Goal: Task Accomplishment & Management: Manage account settings

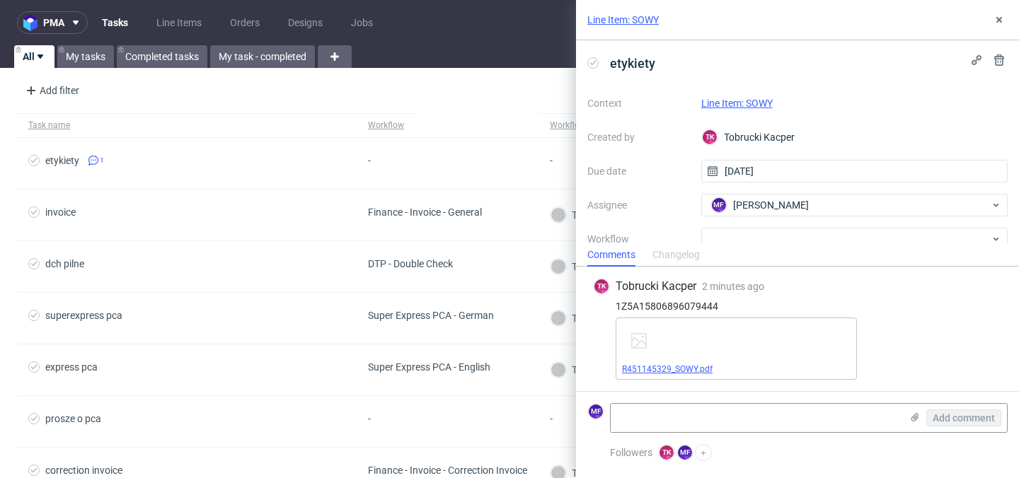
click at [697, 368] on link "R451145329_SOWY.pdf" at bounding box center [667, 370] width 91 height 10
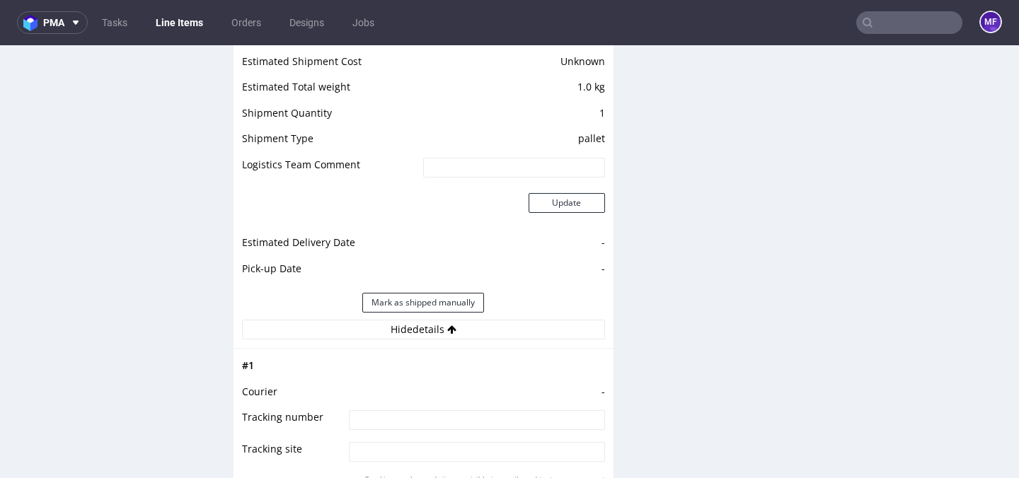
scroll to position [1334, 0]
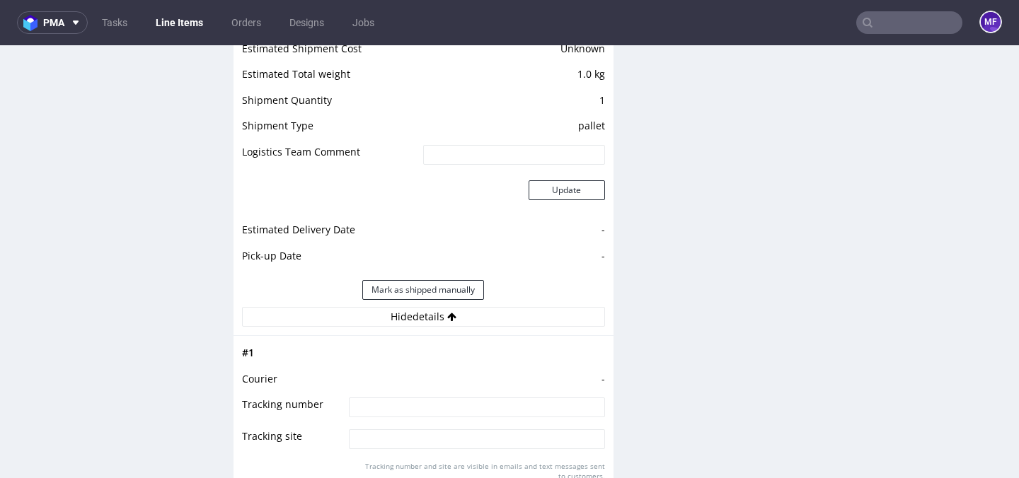
click at [353, 362] on td at bounding box center [474, 358] width 259 height 26
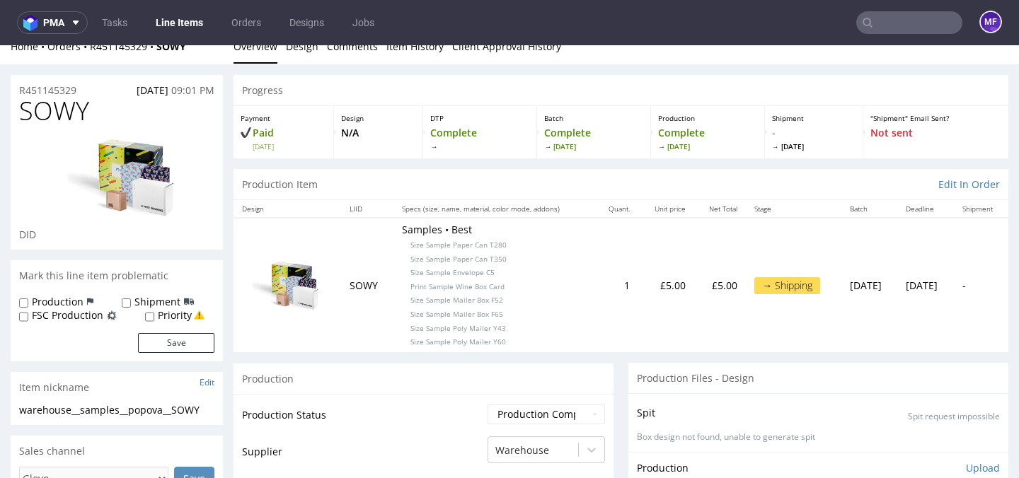
scroll to position [0, 0]
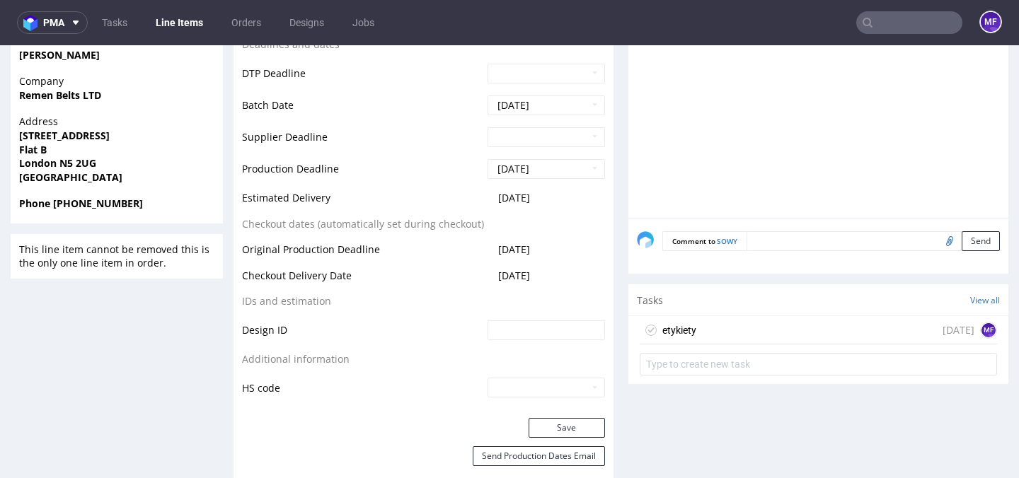
scroll to position [631, 0]
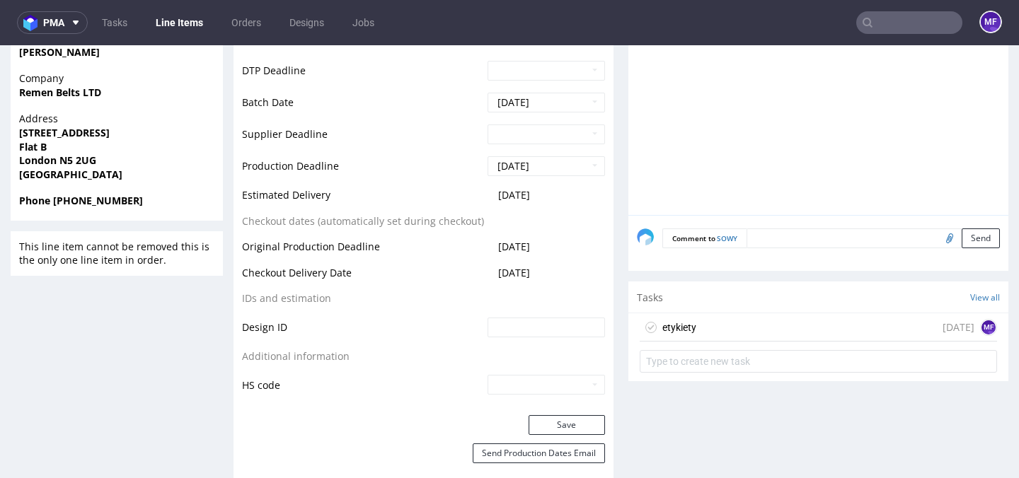
click at [689, 321] on div "etykiety" at bounding box center [680, 327] width 34 height 17
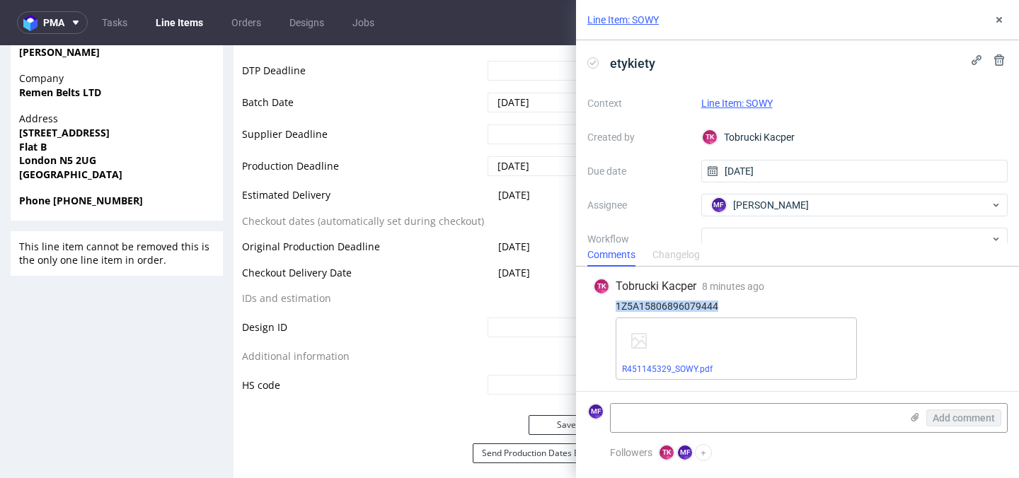
drag, startPoint x: 722, startPoint y: 305, endPoint x: 612, endPoint y: 308, distance: 109.8
click at [612, 308] on div "1Z5A15806896079444" at bounding box center [797, 306] width 409 height 11
copy div "1Z5A15806896079444"
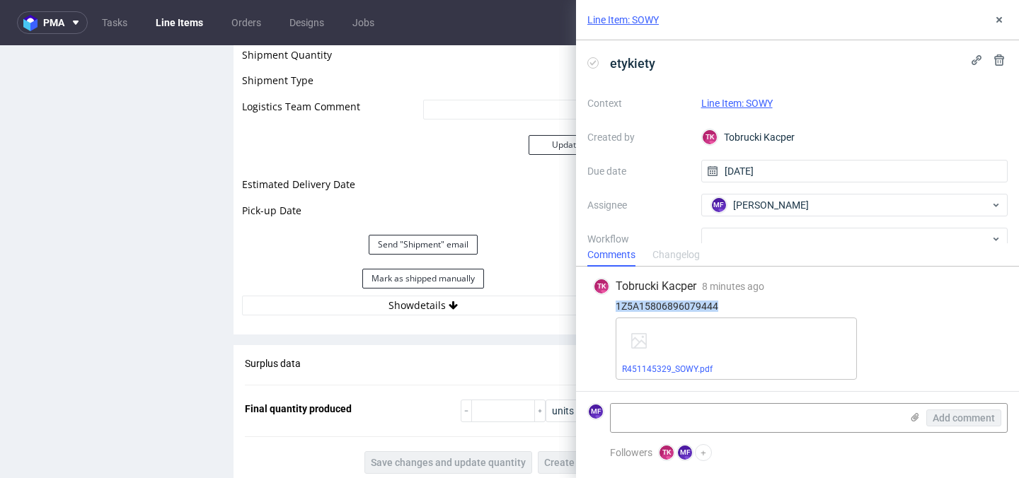
scroll to position [1431, 0]
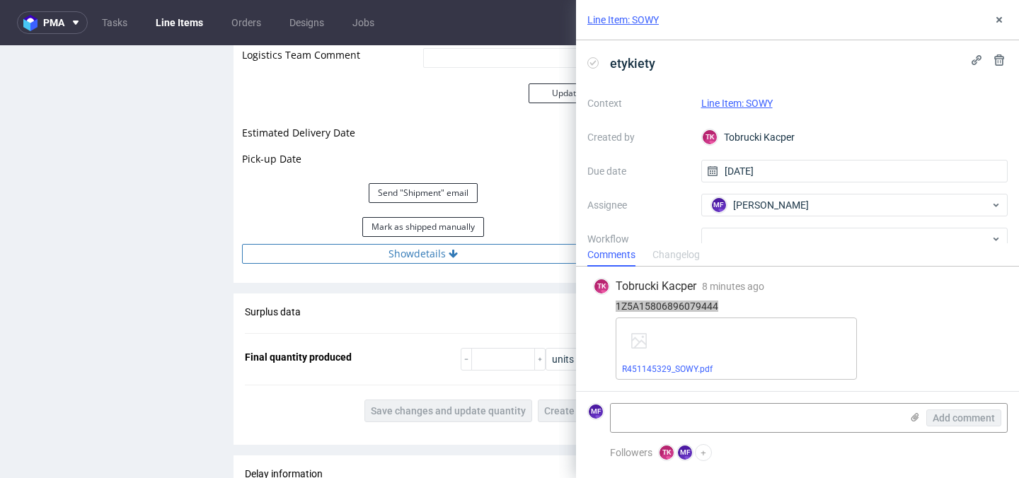
click at [418, 251] on button "Show details" at bounding box center [423, 254] width 363 height 20
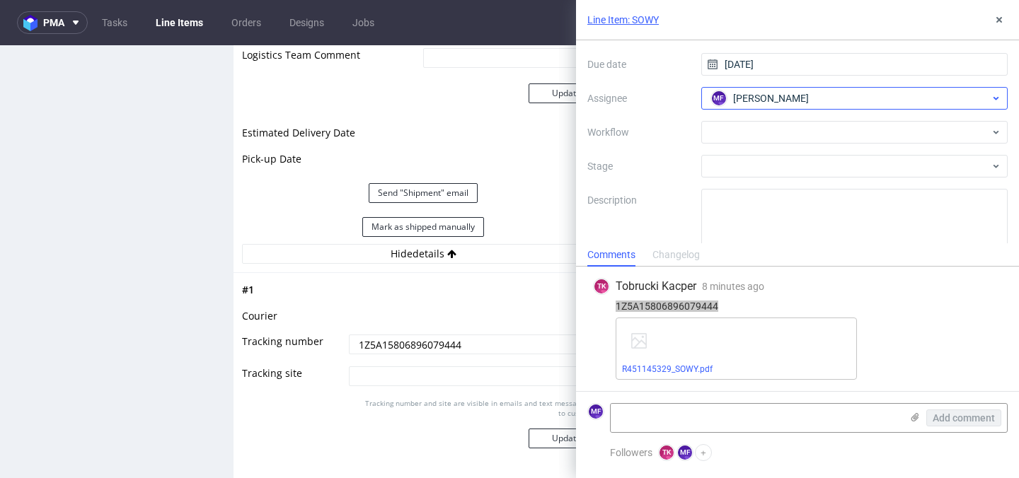
scroll to position [125, 0]
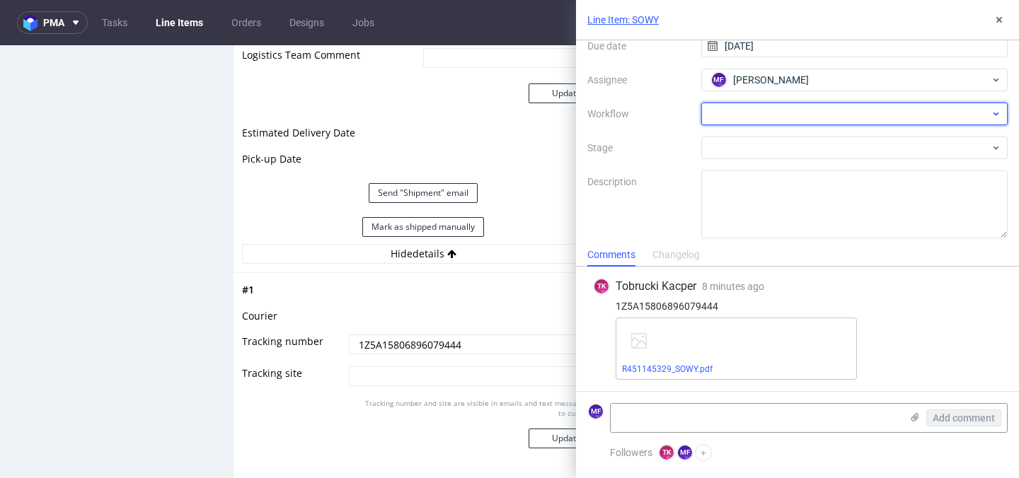
click at [808, 105] on div at bounding box center [854, 114] width 307 height 23
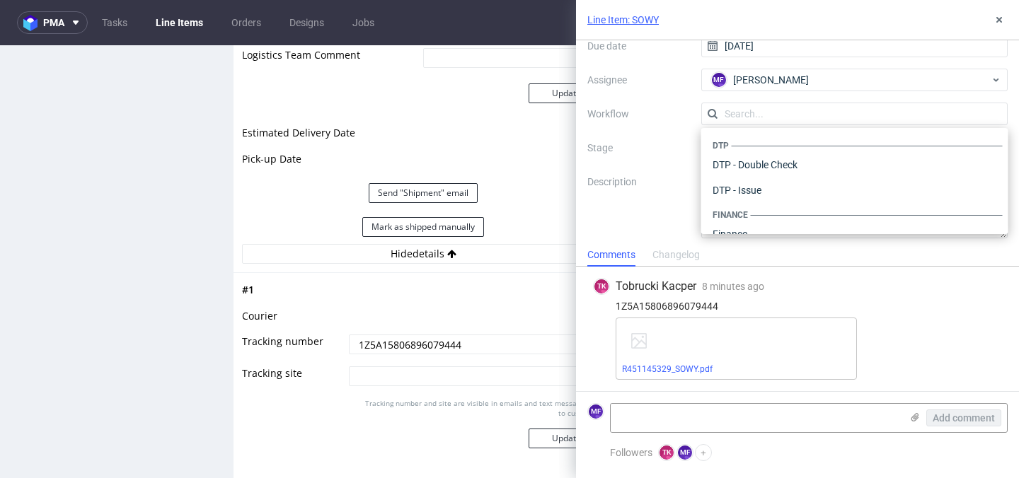
scroll to position [871, 0]
click at [766, 222] on div "Warehouse - Shipping" at bounding box center [855, 215] width 296 height 25
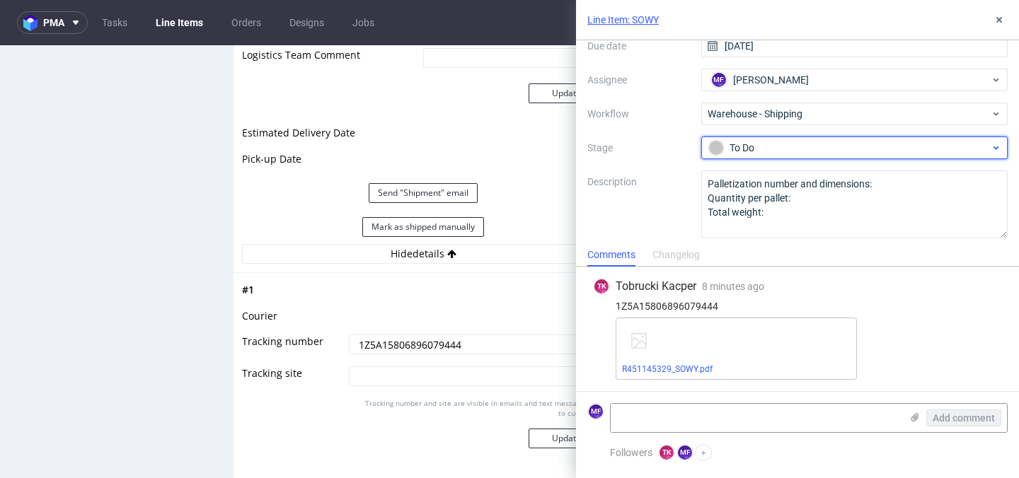
click at [772, 150] on div "To Do" at bounding box center [850, 148] width 282 height 16
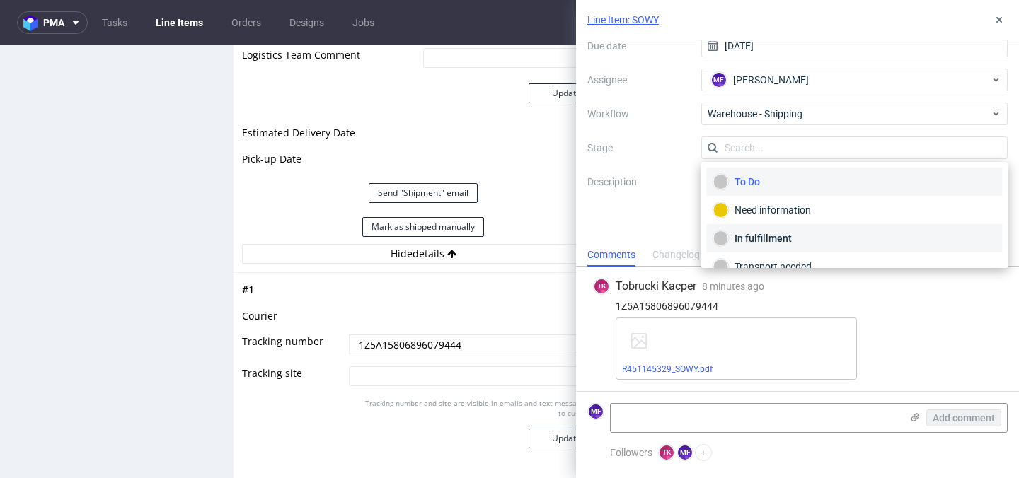
scroll to position [75, 0]
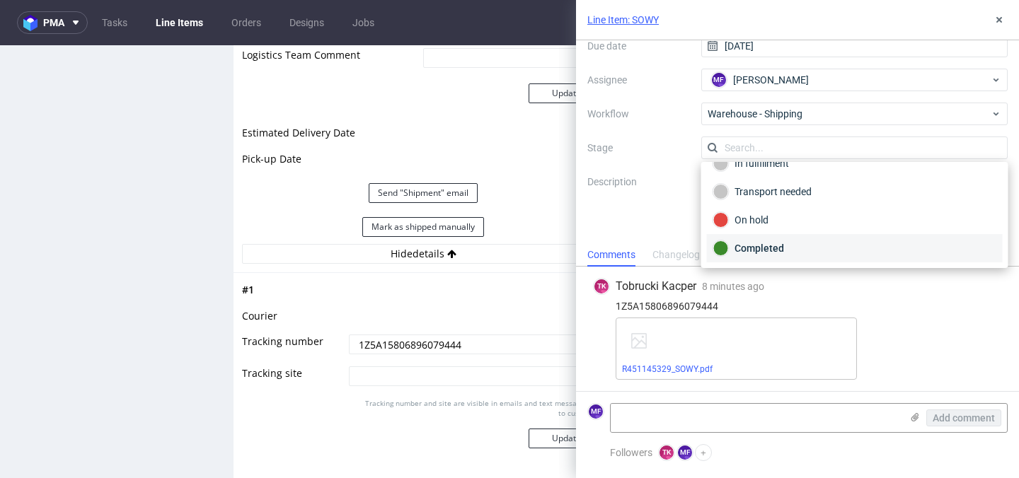
click at [770, 260] on div "Completed" at bounding box center [855, 248] width 296 height 28
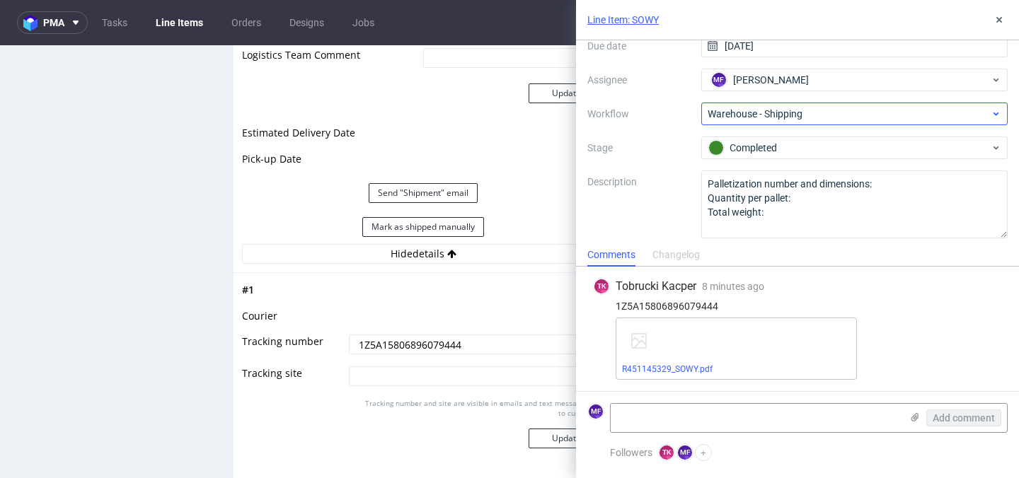
scroll to position [0, 0]
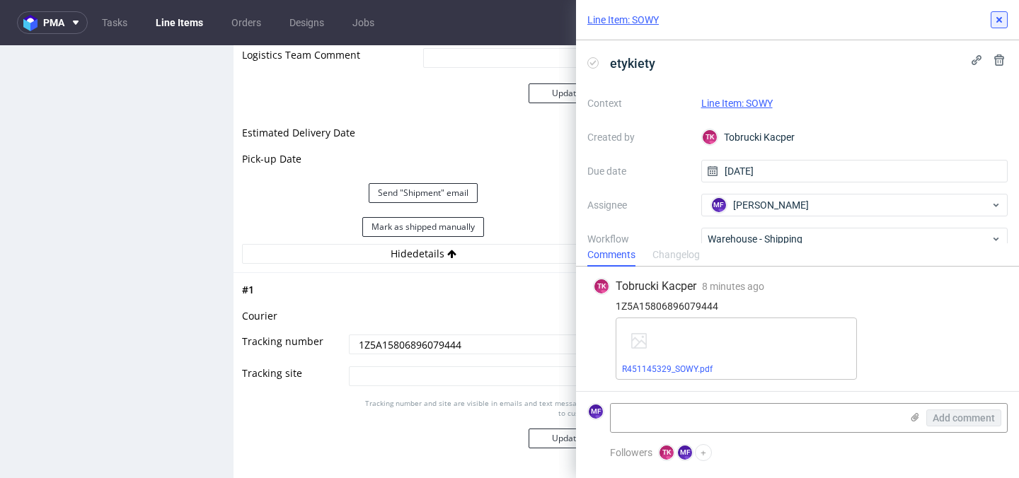
click at [996, 15] on icon at bounding box center [999, 19] width 11 height 11
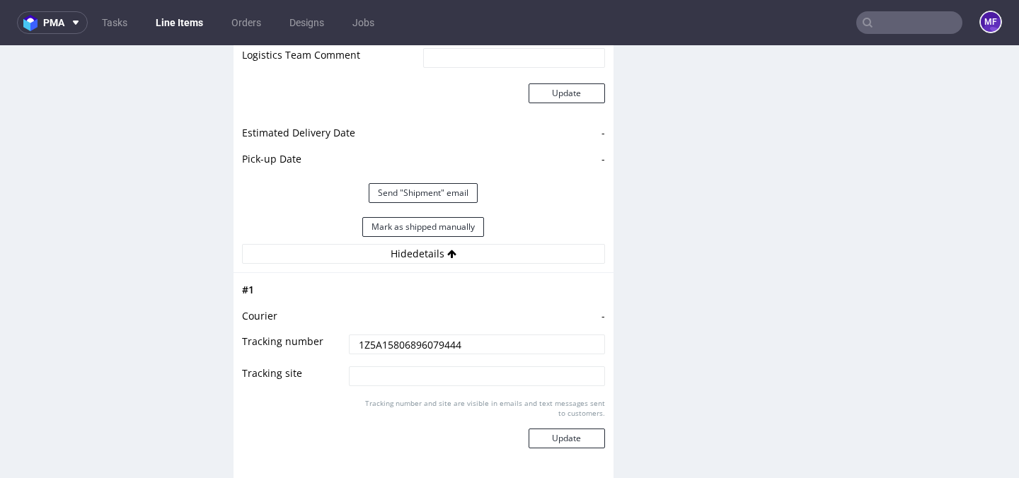
click at [797, 188] on div "Production Files - Design Spit Spit request impossible Box design not found, un…" at bounding box center [819, 128] width 380 height 2360
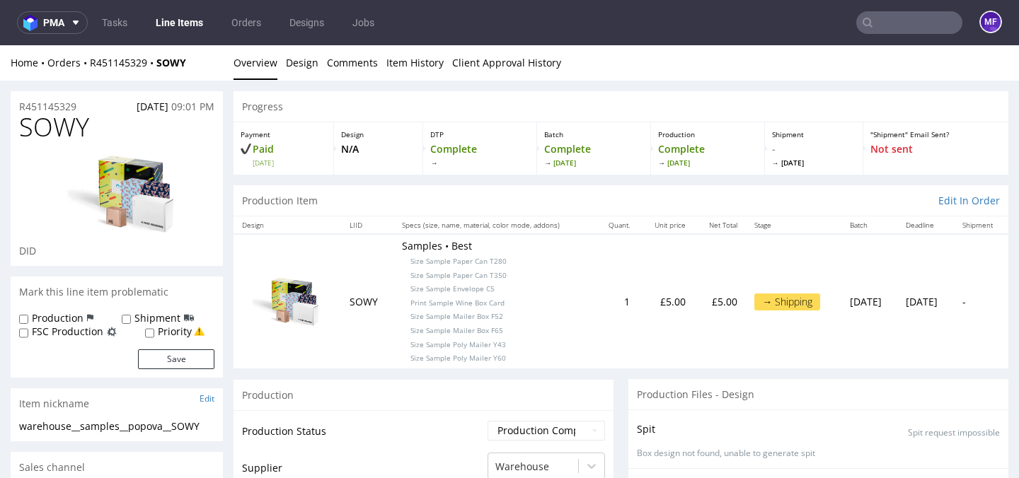
click at [672, 192] on div "Production Item Edit In Order" at bounding box center [621, 200] width 775 height 31
click at [654, 193] on div "Production Item Edit In Order" at bounding box center [621, 200] width 775 height 31
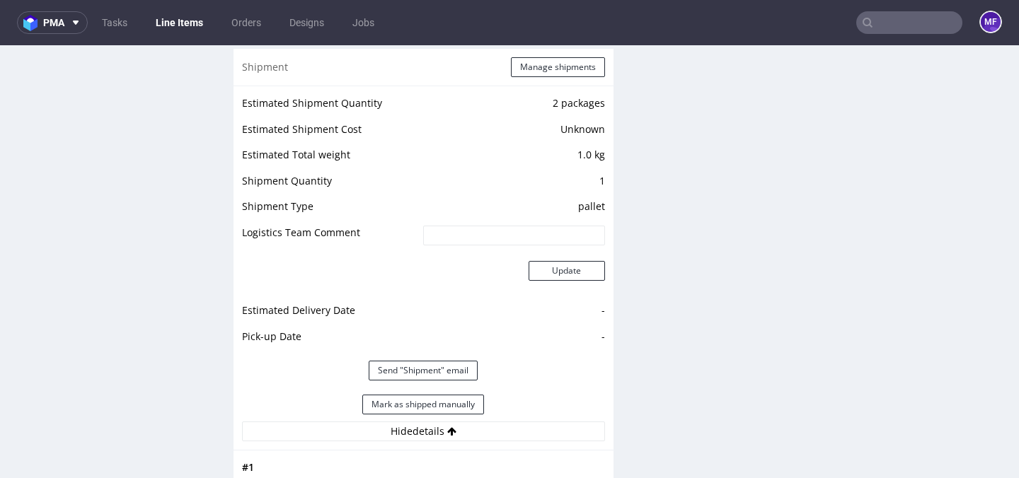
scroll to position [1307, 0]
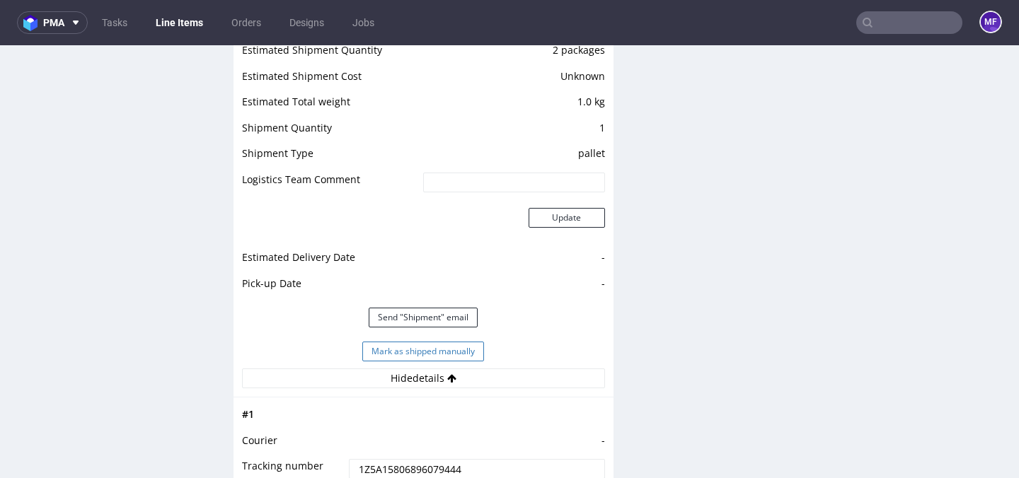
click at [428, 350] on button "Mark as shipped manually" at bounding box center [423, 352] width 122 height 20
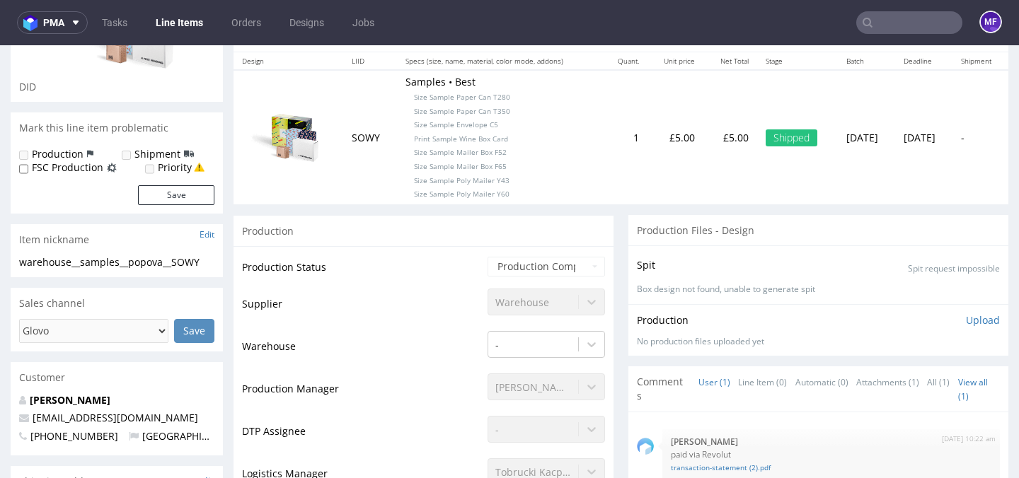
scroll to position [0, 0]
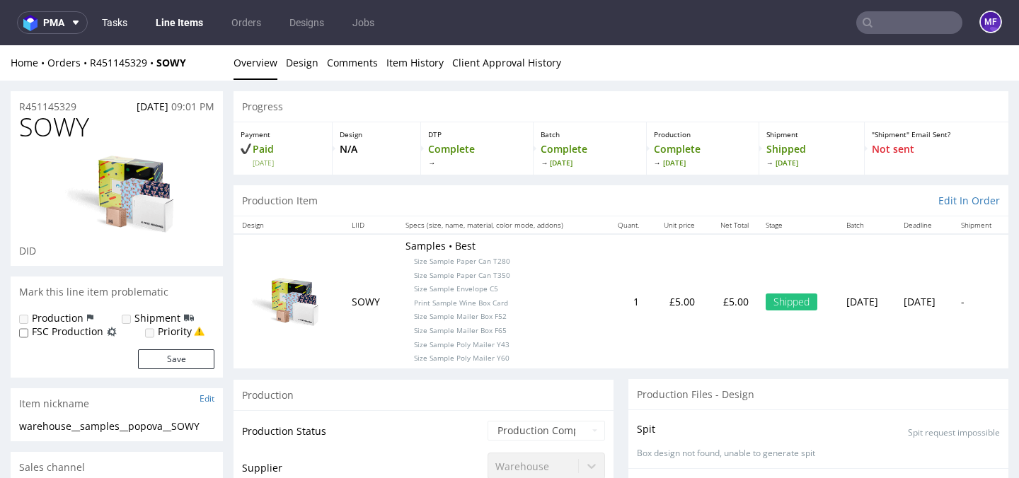
click at [118, 19] on link "Tasks" at bounding box center [114, 22] width 42 height 23
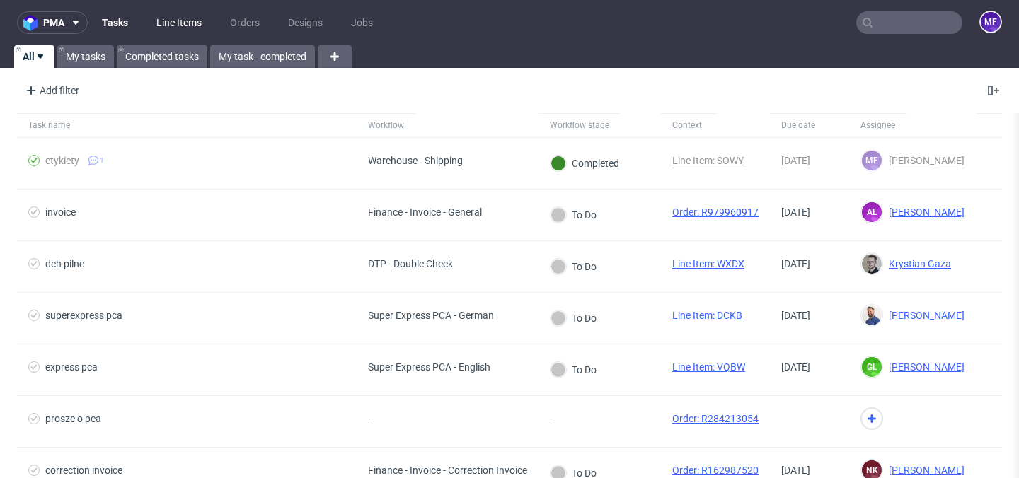
click at [165, 23] on link "Line Items" at bounding box center [179, 22] width 62 height 23
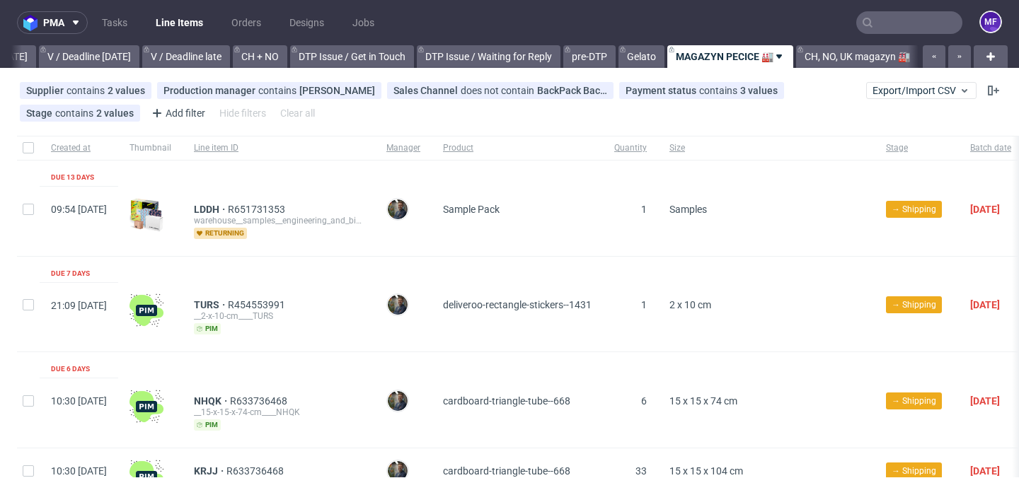
scroll to position [0, 1864]
click at [228, 205] on span "LDDH" at bounding box center [211, 209] width 34 height 11
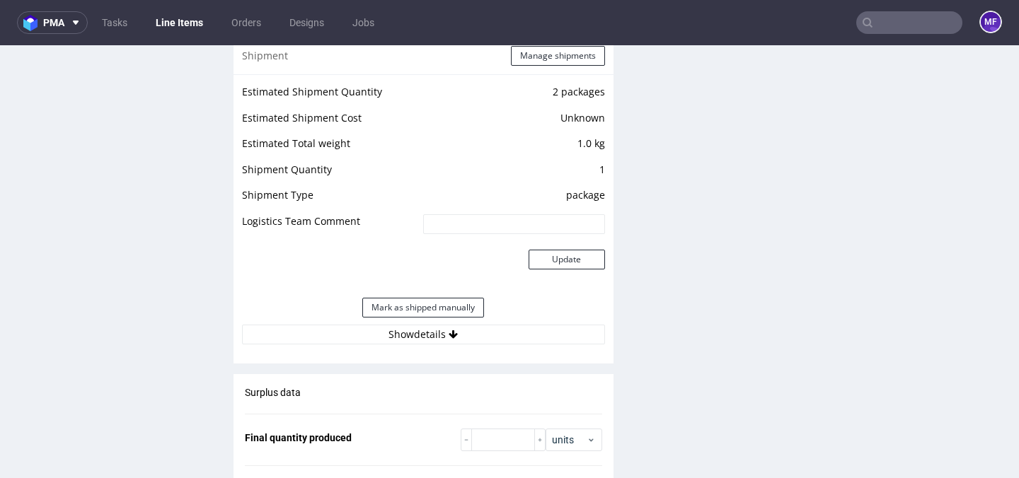
scroll to position [1264, 0]
click at [419, 316] on button "Mark as shipped manually" at bounding box center [423, 309] width 122 height 20
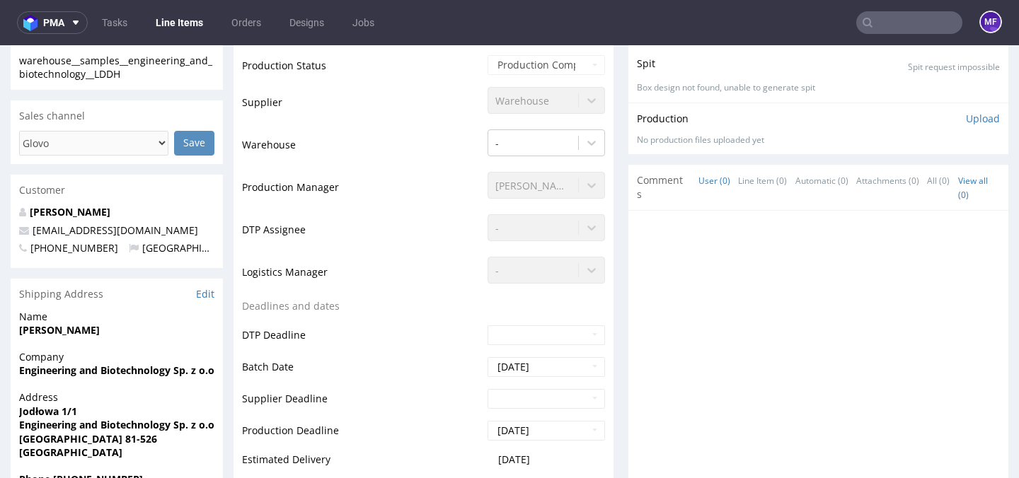
scroll to position [0, 0]
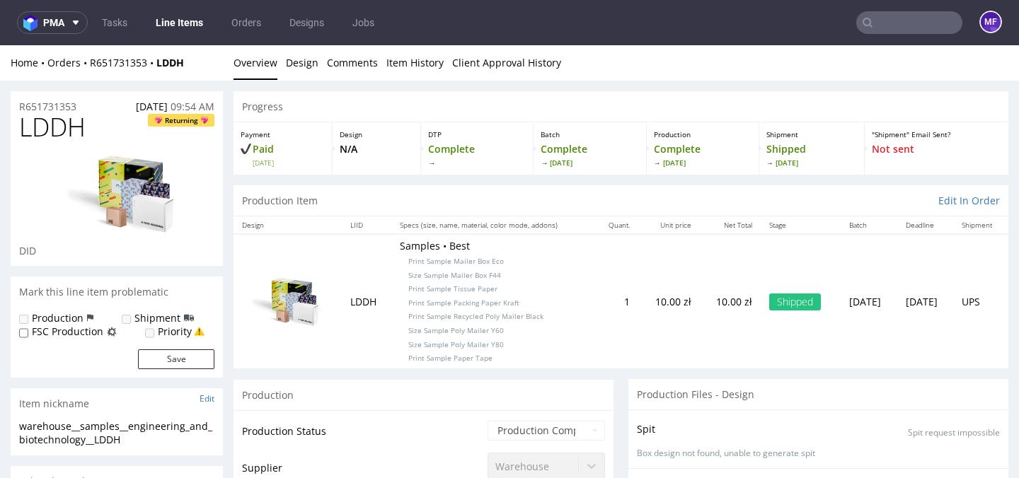
click at [177, 24] on link "Line Items" at bounding box center [179, 22] width 64 height 23
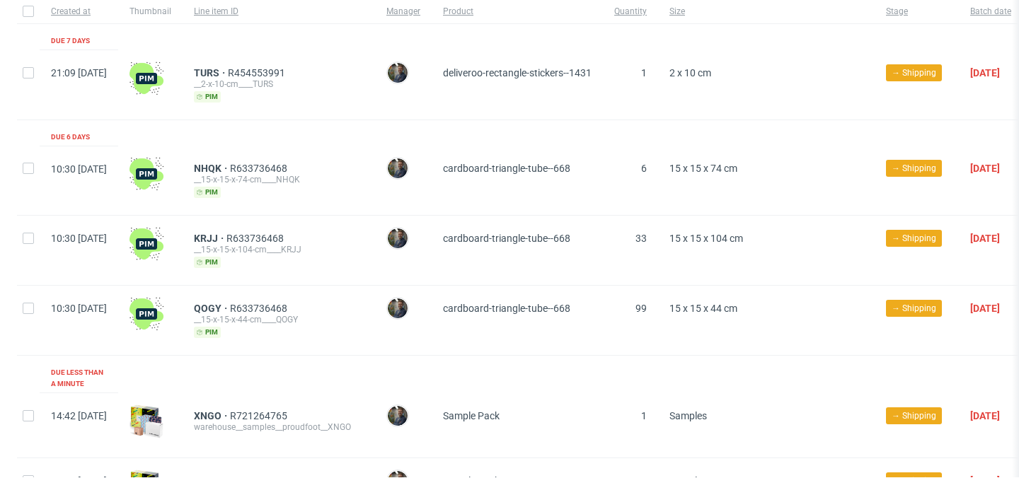
scroll to position [136, 0]
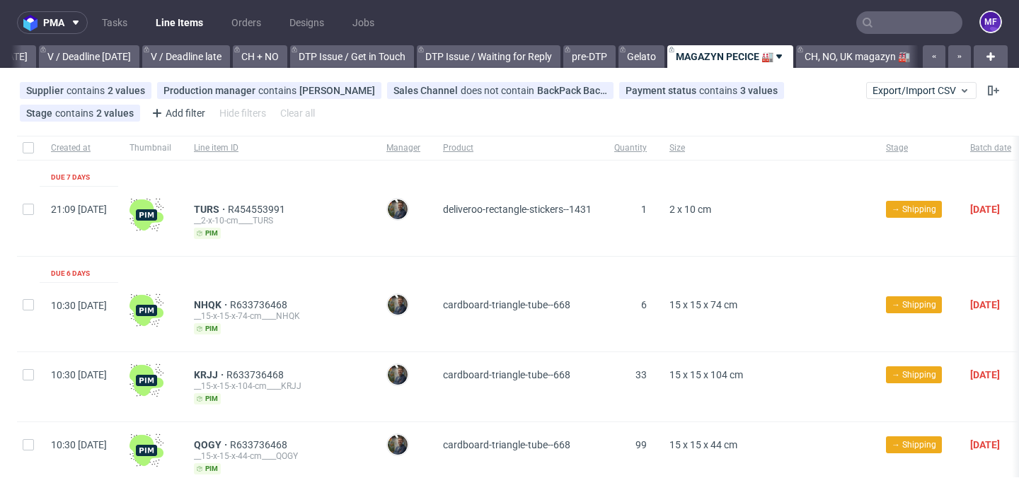
scroll to position [0, 1864]
